Goal: Transaction & Acquisition: Purchase product/service

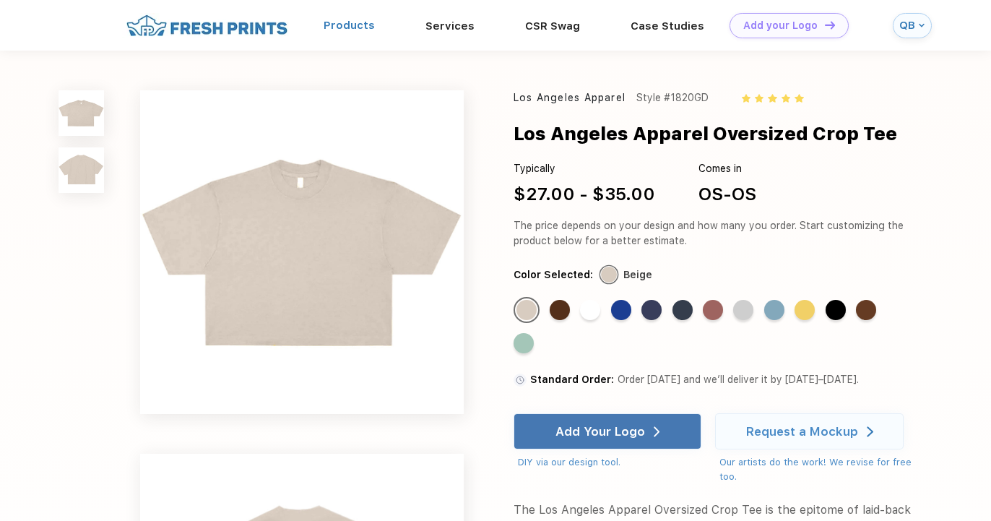
click at [375, 22] on link "Products" at bounding box center [348, 25] width 51 height 13
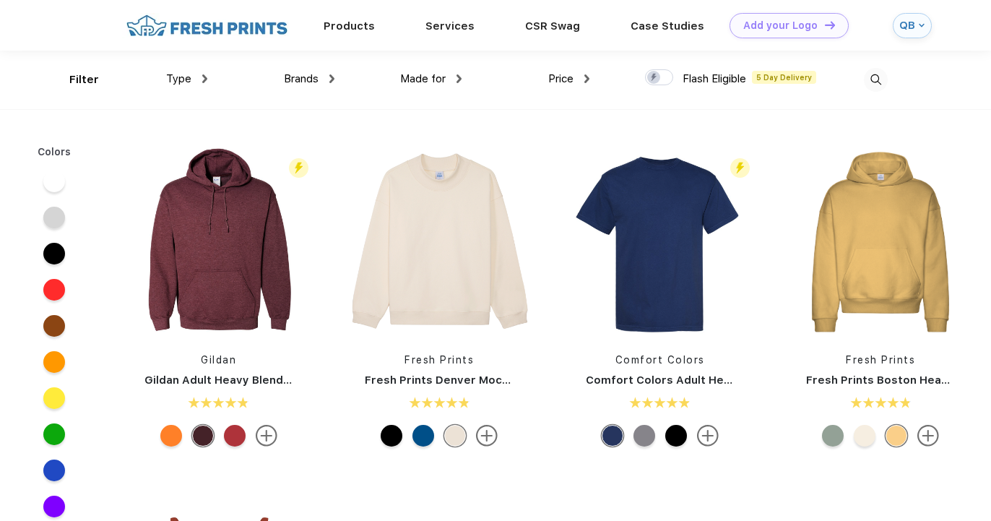
scroll to position [1, 0]
click at [877, 77] on img at bounding box center [876, 79] width 24 height 24
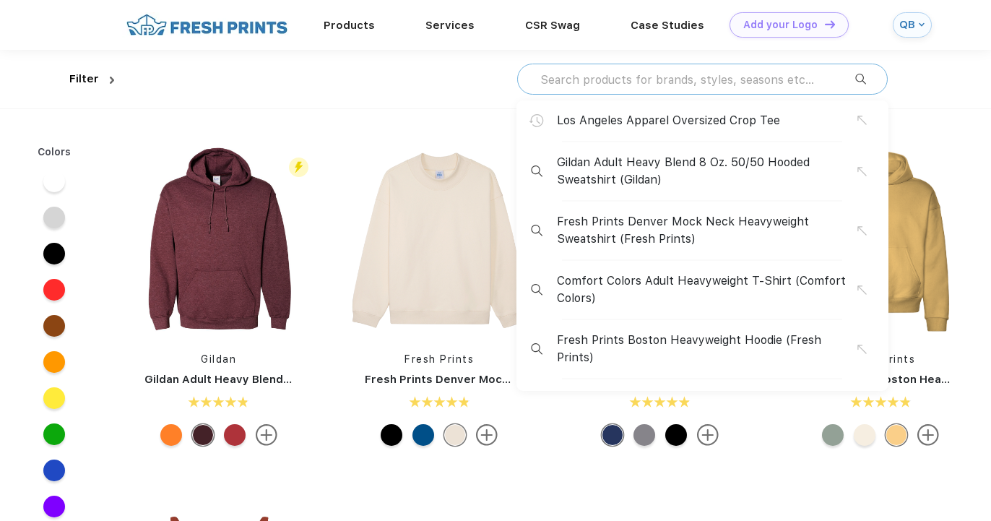
click at [770, 75] on input "text" at bounding box center [697, 79] width 316 height 16
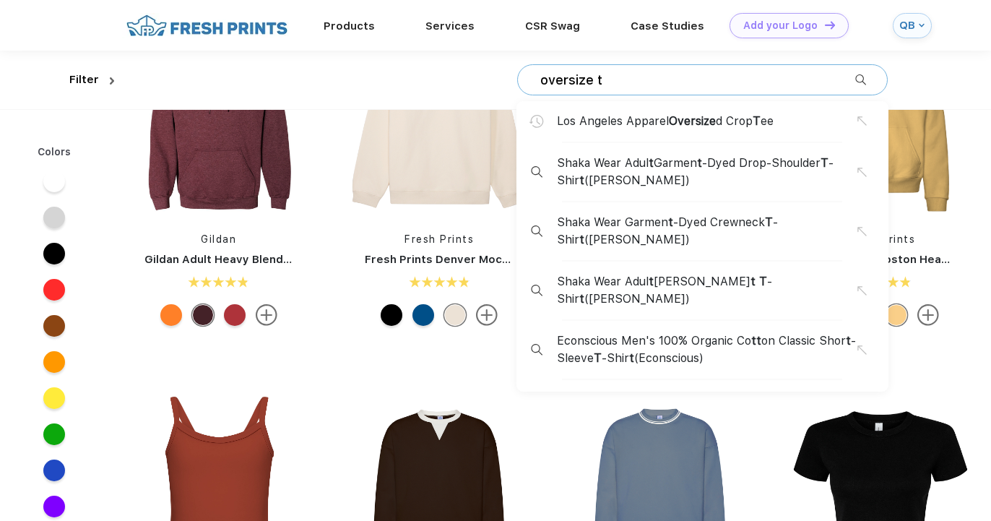
scroll to position [0, 0]
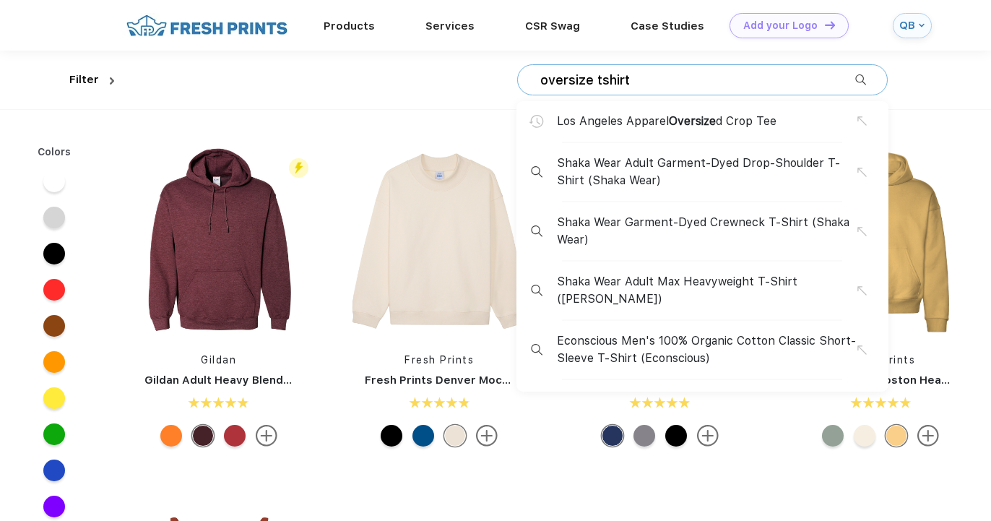
type input "oversize tshirt"
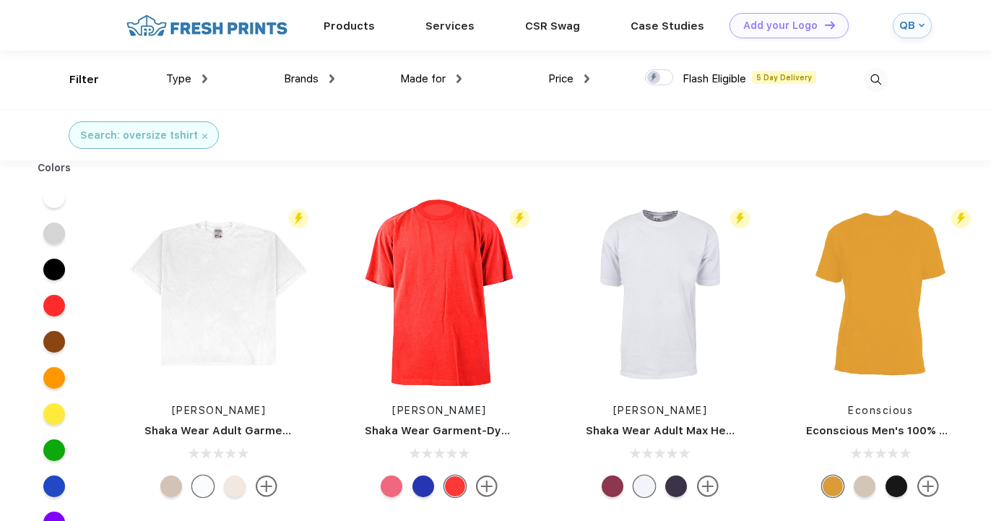
click at [868, 80] on img at bounding box center [876, 80] width 24 height 24
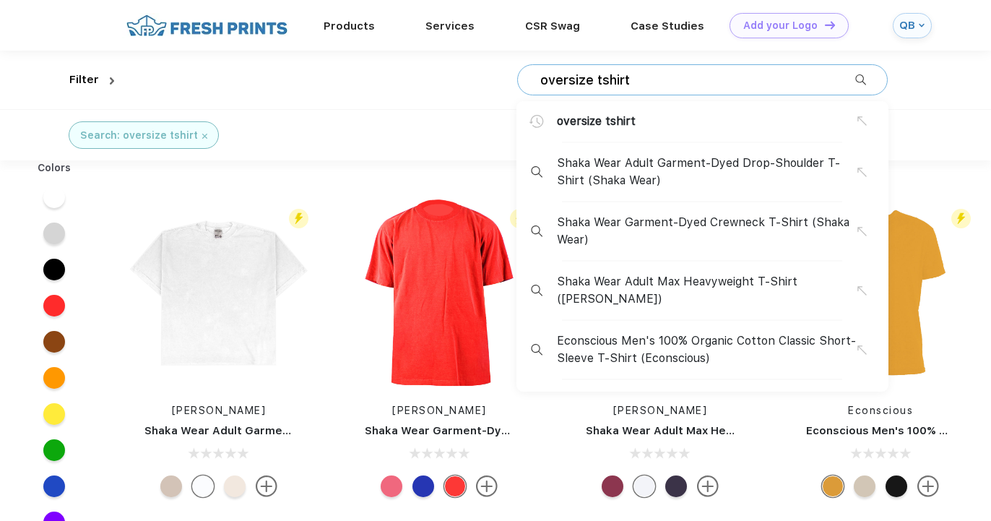
drag, startPoint x: 786, startPoint y: 82, endPoint x: 274, endPoint y: 74, distance: 511.3
click at [274, 74] on div "oversize tshirt oversize tshirt Shaka Wear Adult Garment-Dyed Drop-Shoulder T-S…" at bounding box center [504, 80] width 768 height 58
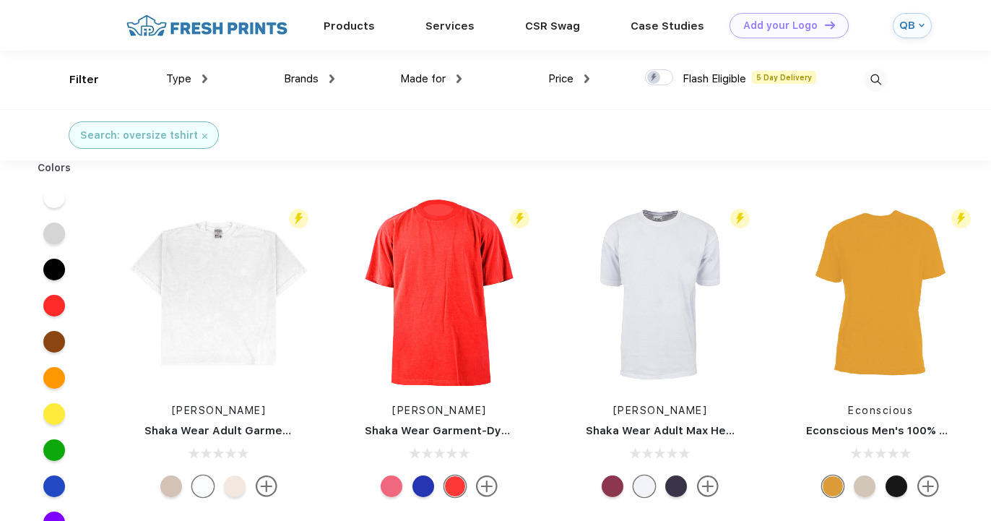
click at [881, 82] on img at bounding box center [876, 80] width 24 height 24
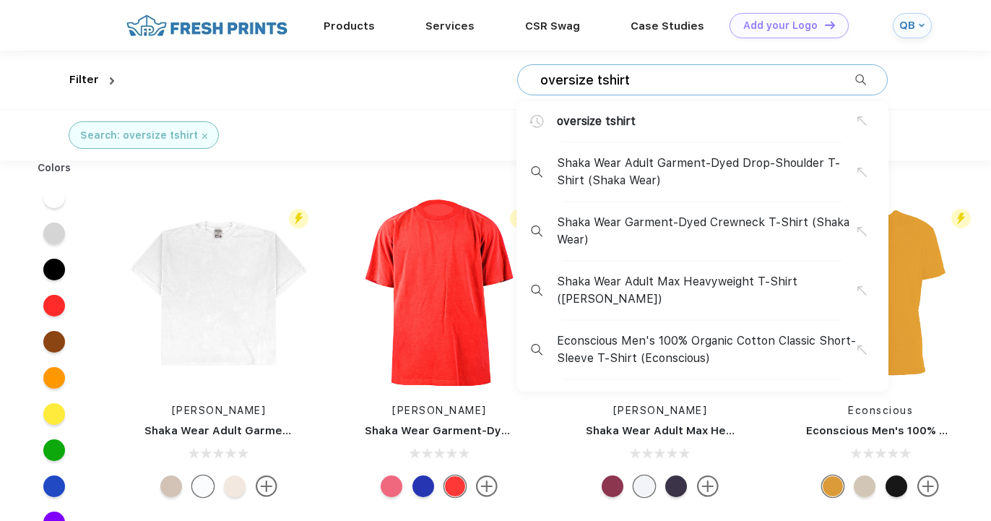
drag, startPoint x: 677, startPoint y: 78, endPoint x: 478, endPoint y: 73, distance: 198.6
click at [478, 73] on div "oversize tshirt oversize tshirt Shaka Wear Adult Garment-Dyed Drop-Shoulder T-S…" at bounding box center [504, 80] width 768 height 58
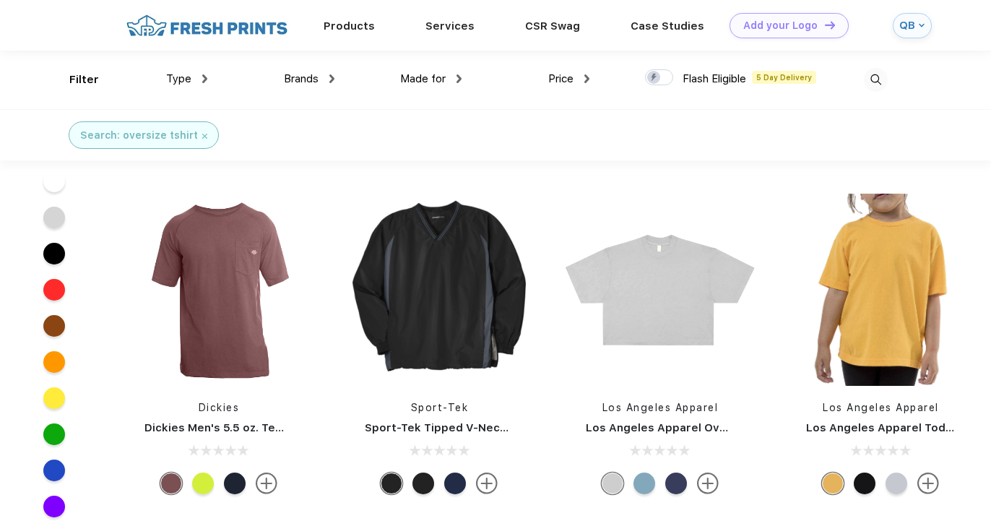
scroll to position [65, 0]
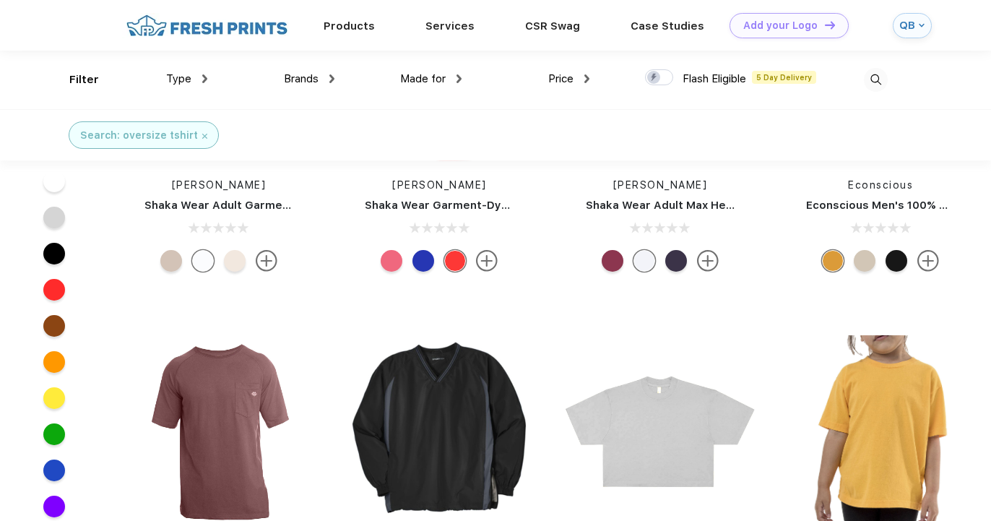
click at [872, 81] on img at bounding box center [876, 80] width 24 height 24
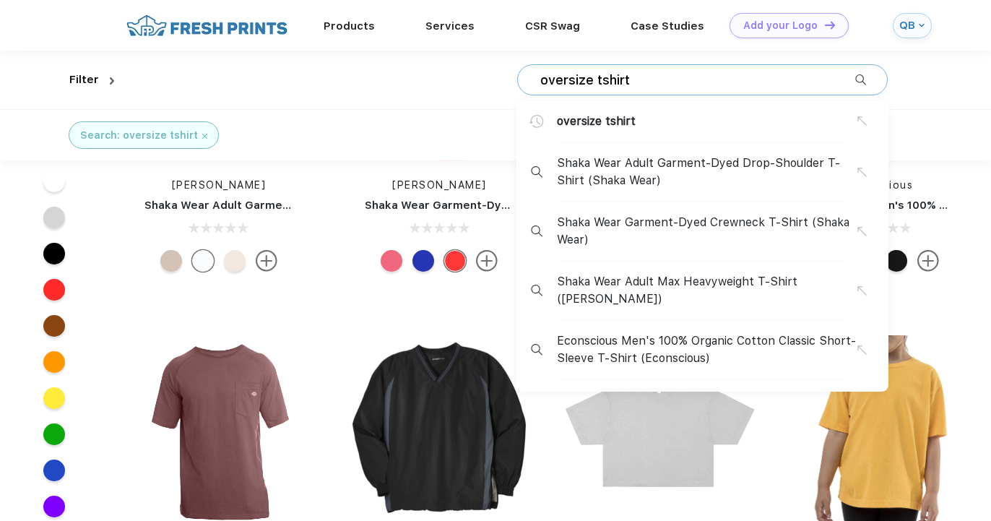
drag, startPoint x: 706, startPoint y: 73, endPoint x: 515, endPoint y: 75, distance: 191.4
click at [515, 75] on div "oversize tshirt oversize tshirt Shaka Wear Adult Garment-Dyed Drop-Shoulder T-S…" at bounding box center [504, 80] width 768 height 58
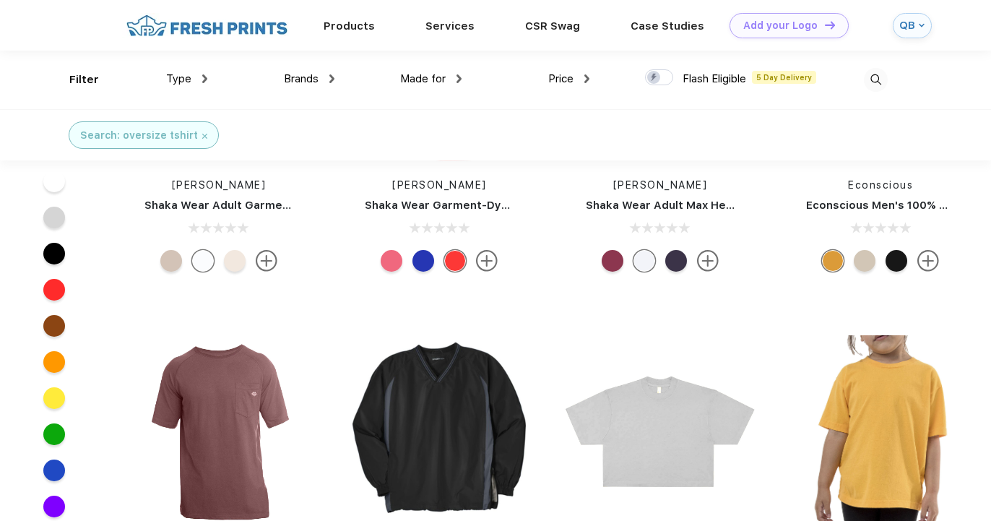
click at [879, 84] on img at bounding box center [876, 80] width 24 height 24
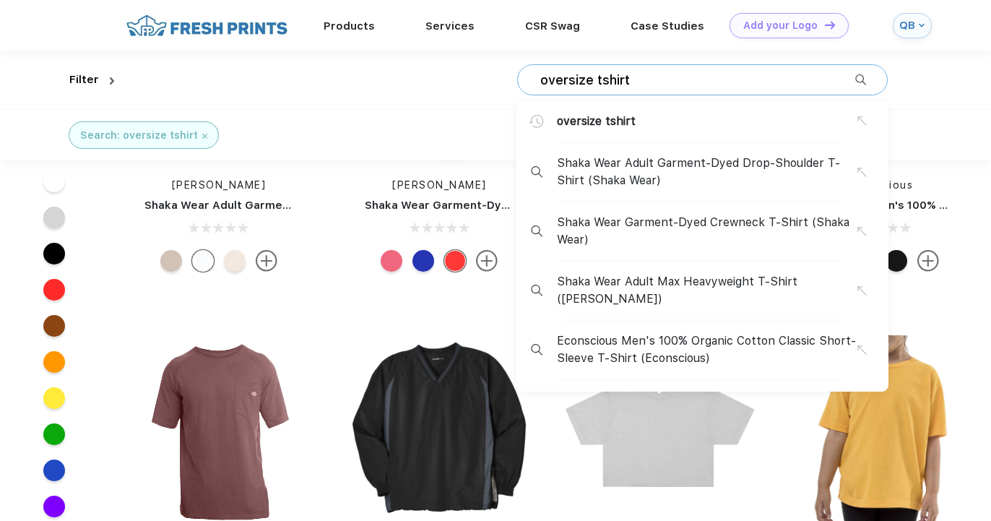
click at [793, 80] on input "oversize tshirt" at bounding box center [697, 80] width 316 height 16
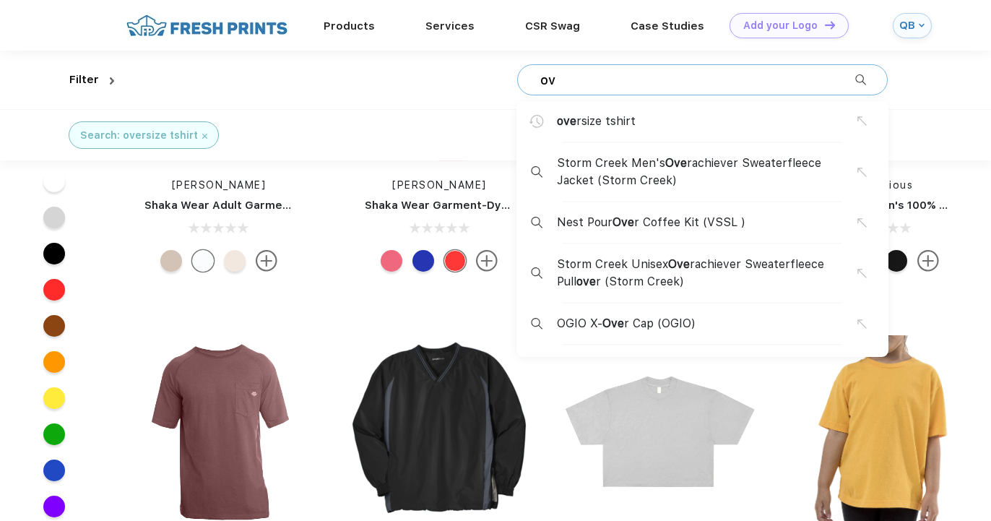
type input "o"
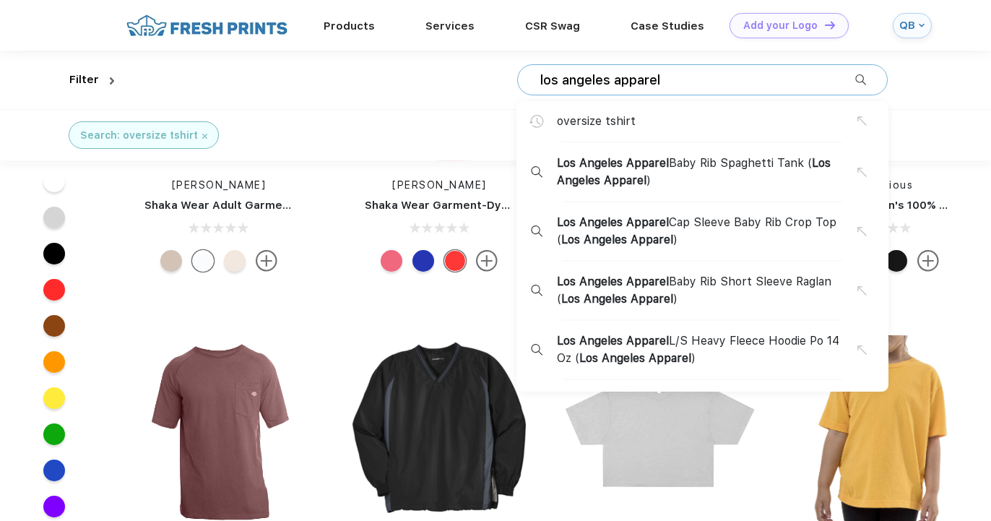
click at [853, 77] on input "los angeles apparel" at bounding box center [697, 80] width 316 height 16
type input "los angeles apparel"
click at [866, 77] on div "los angeles apparel oversize tshirt Los Angeles Apparel Baby Rib Spaghetti Tank…" at bounding box center [702, 79] width 370 height 31
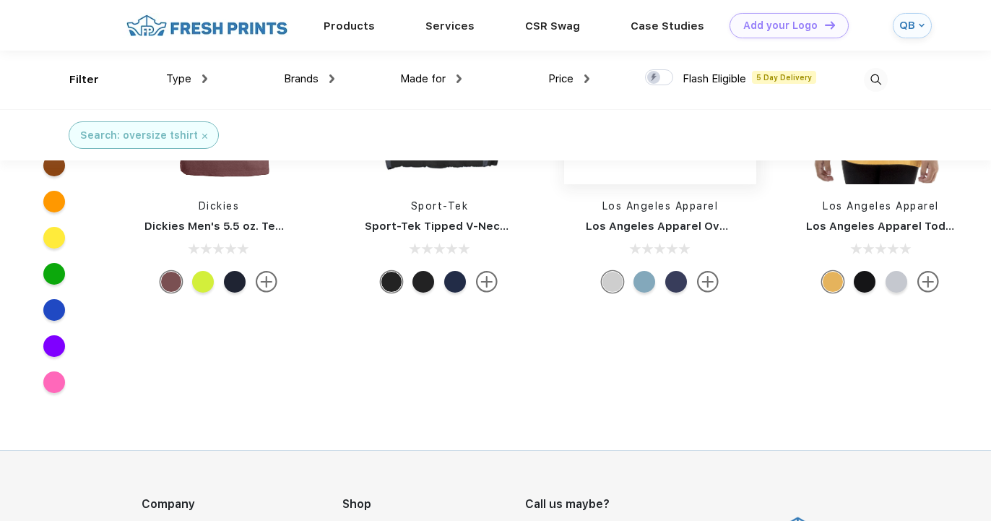
scroll to position [225, 0]
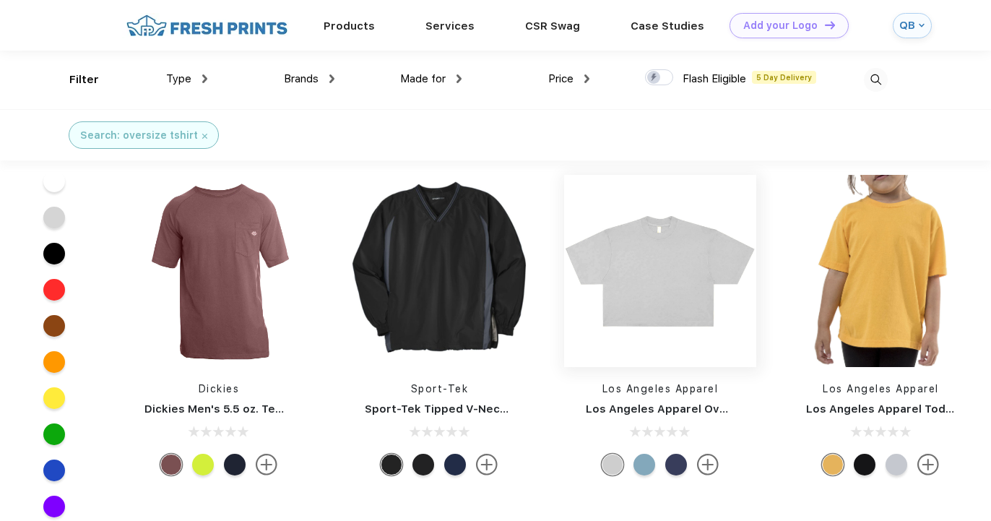
click at [644, 312] on img at bounding box center [660, 271] width 192 height 192
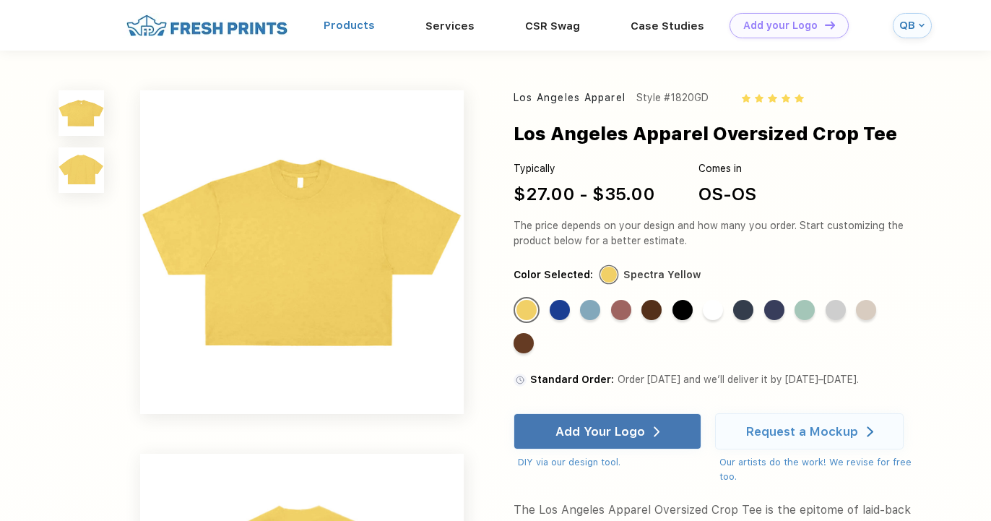
click at [375, 28] on link "Products" at bounding box center [348, 25] width 51 height 13
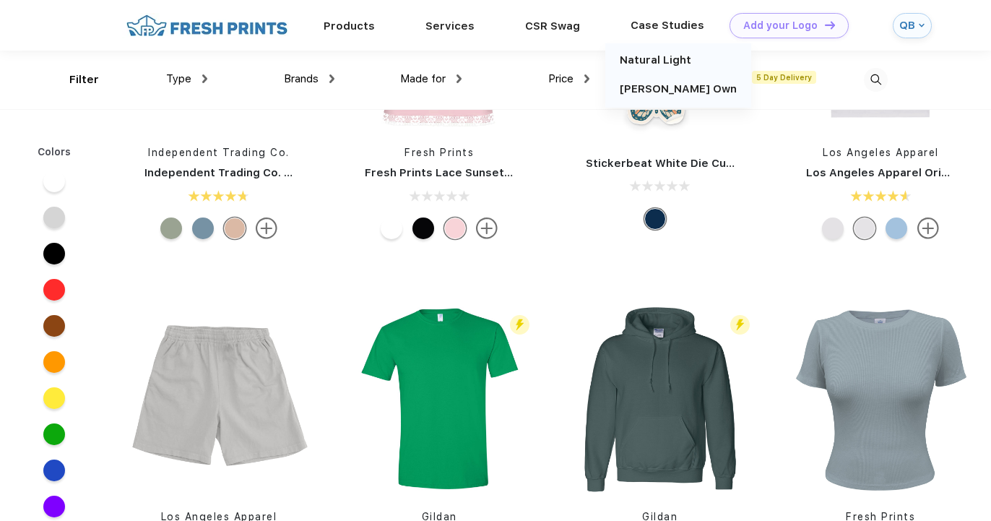
scroll to position [6197, 0]
